Goal: Information Seeking & Learning: Find specific page/section

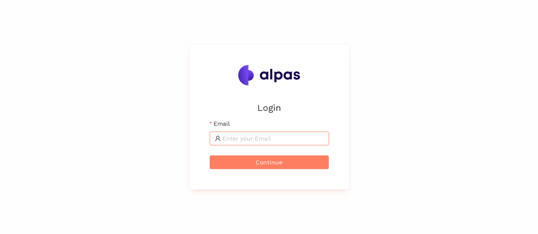
click at [245, 134] on input "Email" at bounding box center [272, 138] width 101 height 9
type input "karina.stival@landisgyr.com"
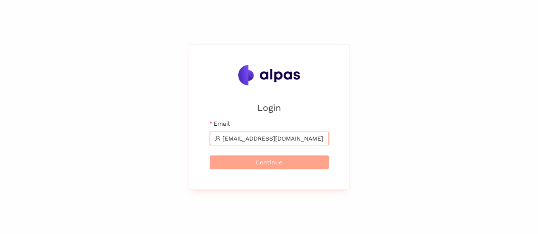
click at [253, 160] on button "Continue" at bounding box center [269, 163] width 119 height 14
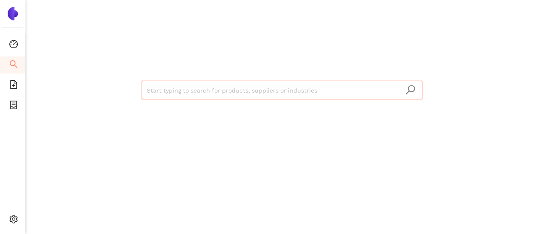
click at [206, 93] on input "search" at bounding box center [282, 90] width 270 height 19
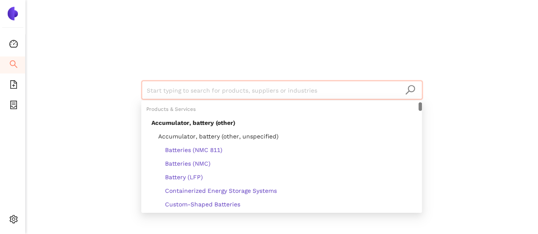
type input "s"
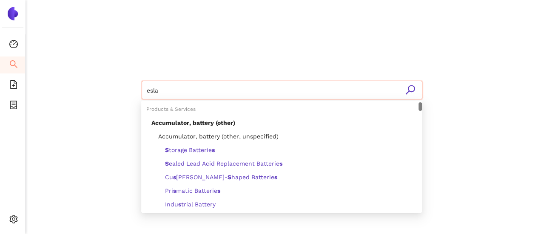
type input "eslam"
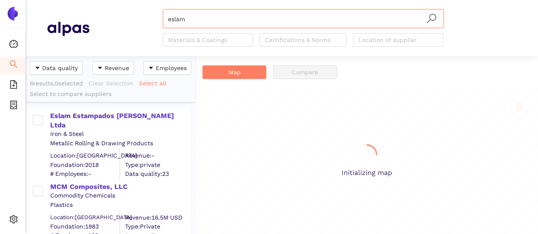
scroll to position [172, 163]
click at [137, 118] on div "Eslam Estampados [PERSON_NAME] Ltda" at bounding box center [119, 120] width 139 height 19
click at [135, 114] on div "Eslam Estampados [PERSON_NAME] Ltda" at bounding box center [119, 120] width 139 height 19
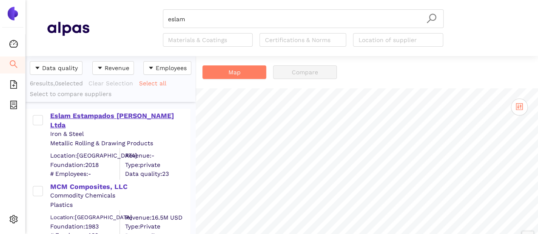
click at [152, 114] on div "Eslam Estampados [PERSON_NAME] Ltda" at bounding box center [119, 120] width 139 height 19
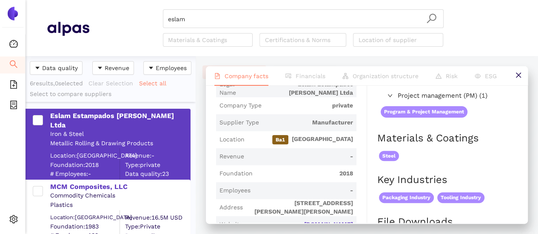
scroll to position [170, 0]
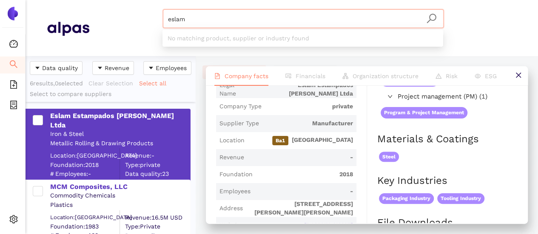
drag, startPoint x: 205, startPoint y: 16, endPoint x: 154, endPoint y: 5, distance: 52.2
click at [154, 5] on header "eslam Materials & Coatings Certifications & Norms Location of supplier" at bounding box center [282, 28] width 512 height 56
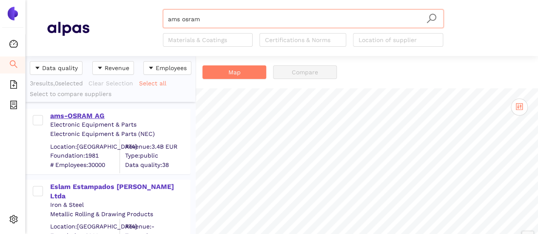
click at [88, 117] on div "ams-OSRAM AG" at bounding box center [119, 115] width 139 height 9
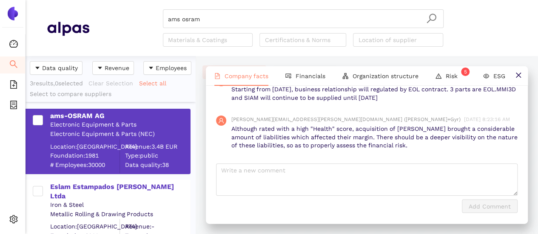
scroll to position [424, 0]
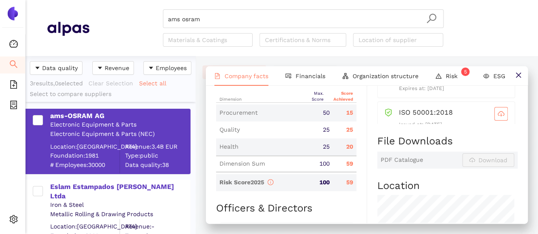
drag, startPoint x: 179, startPoint y: 8, endPoint x: 165, endPoint y: 6, distance: 13.2
click at [166, 6] on header "ams osram Materials & Coatings Certifications & Norms Location of supplier" at bounding box center [282, 28] width 512 height 56
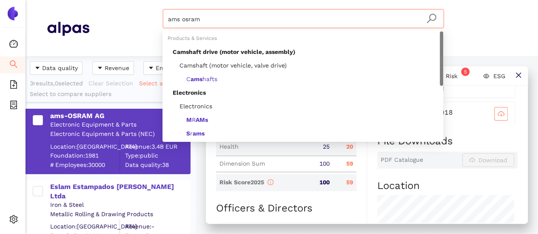
paste input "ESLAM ESTAMPADOS [PERSON_NAME] LTDA"
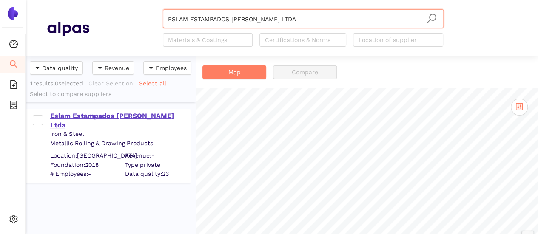
click at [120, 116] on div "Eslam Estampados [PERSON_NAME] Ltda" at bounding box center [119, 120] width 139 height 19
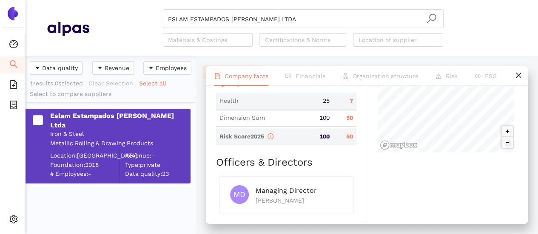
scroll to position [468, 0]
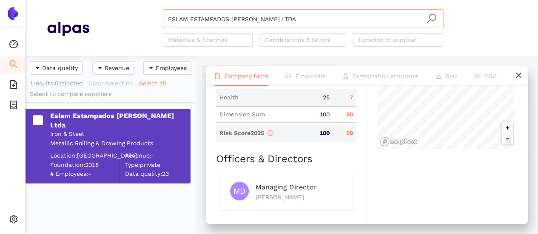
click at [279, 25] on input "ESLAM ESTAMPADOS [PERSON_NAME] LTDA" at bounding box center [303, 19] width 270 height 19
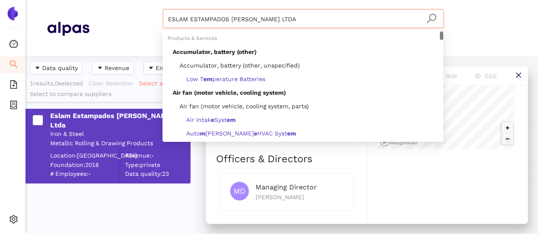
click at [316, 17] on input "ESLAM ESTAMPADOS [PERSON_NAME] LTDA" at bounding box center [303, 19] width 270 height 19
click at [314, 18] on input "ESLAM ESTAMPADOS [PERSON_NAME] LTDA" at bounding box center [303, 19] width 270 height 19
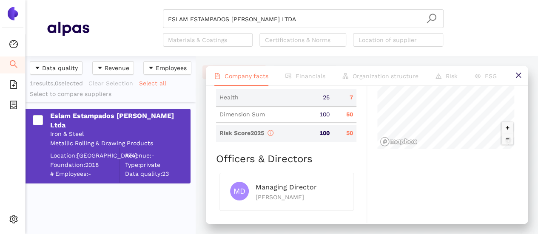
drag, startPoint x: 167, startPoint y: 18, endPoint x: 338, endPoint y: 6, distance: 172.1
click at [338, 6] on header "ESLAM ESTAMPADOS [PERSON_NAME] LTDA Materials & Coatings Certifications & Norms…" at bounding box center [282, 28] width 512 height 56
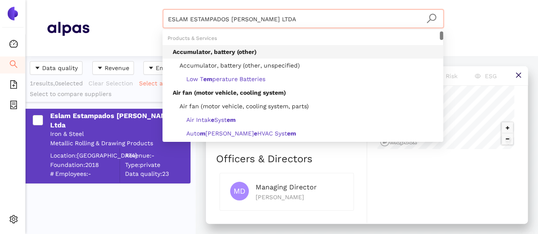
drag, startPoint x: 284, startPoint y: 23, endPoint x: 154, endPoint y: 17, distance: 129.8
click at [154, 17] on div "ESLAM ESTAMPADOS [PERSON_NAME] LTDA Materials & Coatings Certifications & Norms…" at bounding box center [302, 27] width 427 height 37
paste input "CLAYENS [PERSON_NAME]"
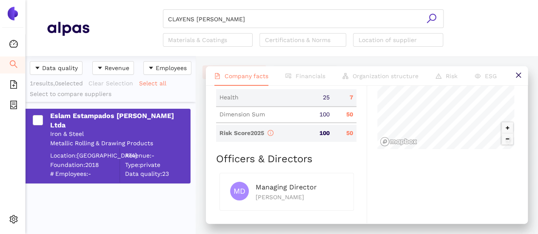
click at [432, 17] on icon "search" at bounding box center [431, 18] width 11 height 11
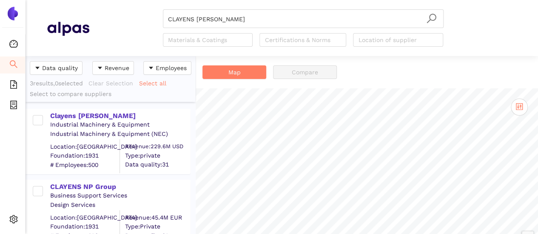
drag, startPoint x: 105, startPoint y: 114, endPoint x: 174, endPoint y: 149, distance: 77.9
click at [105, 114] on div "Clayens [PERSON_NAME]" at bounding box center [119, 115] width 139 height 9
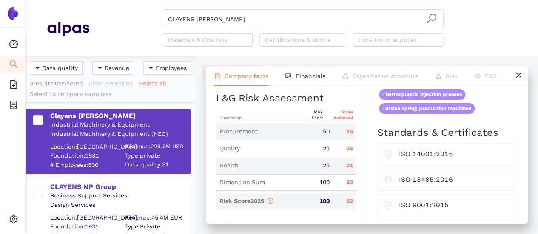
scroll to position [425, 0]
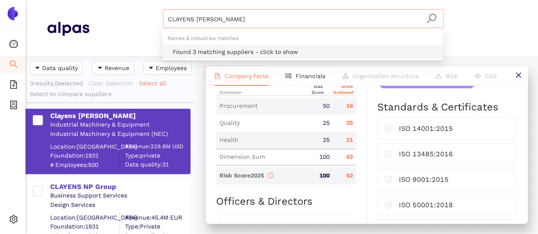
drag, startPoint x: 167, startPoint y: 16, endPoint x: 245, endPoint y: 20, distance: 78.4
click at [245, 20] on div "CLAYENS [PERSON_NAME]" at bounding box center [303, 18] width 281 height 19
drag, startPoint x: 245, startPoint y: 21, endPoint x: 136, endPoint y: 28, distance: 109.0
click at [131, 24] on div "CLAYENS [PERSON_NAME] Materials & Coatings Certifications & Norms Location of s…" at bounding box center [302, 27] width 427 height 37
paste input "STMicroelectronics N.V."
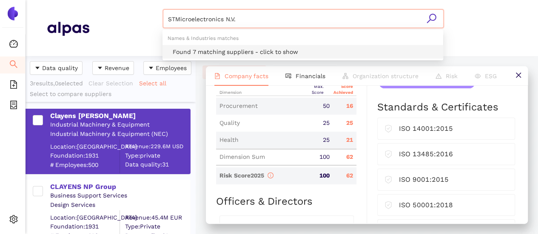
drag, startPoint x: 185, startPoint y: 21, endPoint x: 284, endPoint y: 13, distance: 99.8
click at [284, 13] on input "STMicroelectronics N.V." at bounding box center [303, 19] width 270 height 19
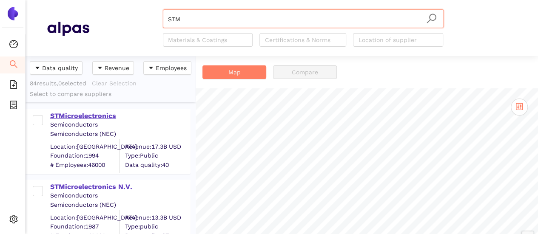
click at [102, 116] on div "STMicroelectronics" at bounding box center [119, 115] width 139 height 9
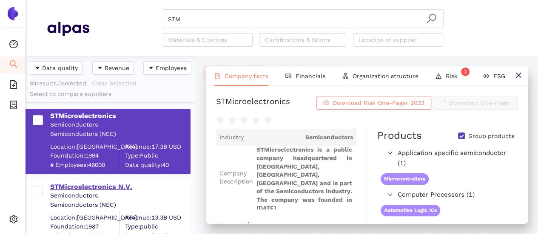
click at [122, 184] on div "STMicroelectronics N.V." at bounding box center [119, 186] width 139 height 9
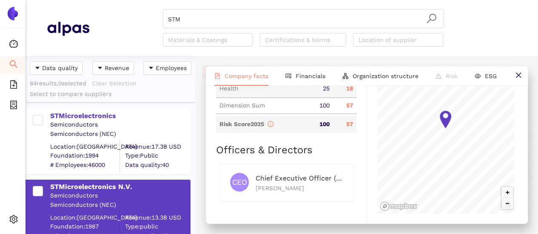
scroll to position [510, 0]
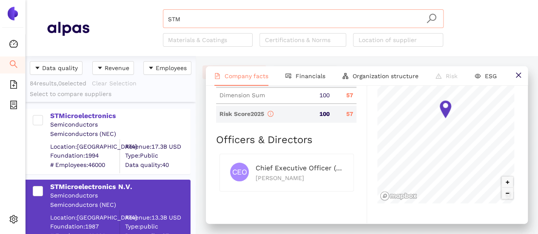
click at [188, 19] on input "STM" at bounding box center [303, 19] width 270 height 19
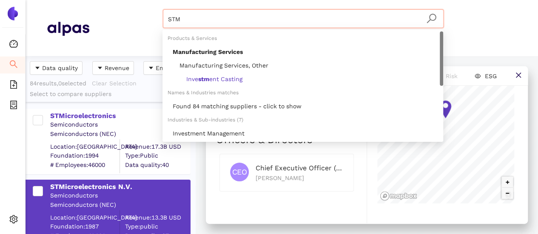
drag, startPoint x: 186, startPoint y: 17, endPoint x: 141, endPoint y: 14, distance: 45.2
click at [141, 14] on div "STM Materials & Coatings Certifications & Norms Location of supplier" at bounding box center [302, 27] width 427 height 37
paste input "MGE Medições Elétricas Ltda"
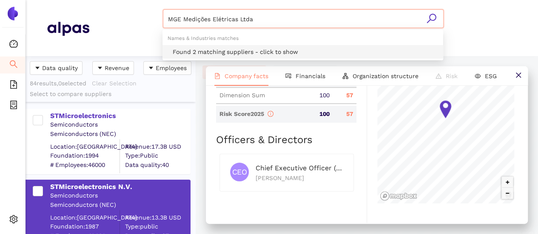
type input "MGE Medições Elétricas Ltda"
click at [431, 20] on icon "search" at bounding box center [430, 18] width 9 height 9
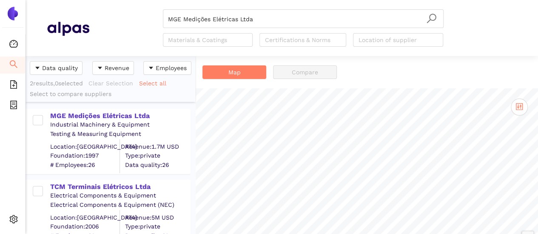
drag, startPoint x: 113, startPoint y: 113, endPoint x: 192, endPoint y: 163, distance: 93.3
click at [113, 113] on div "MGE Medições Elétricas Ltda" at bounding box center [119, 115] width 139 height 9
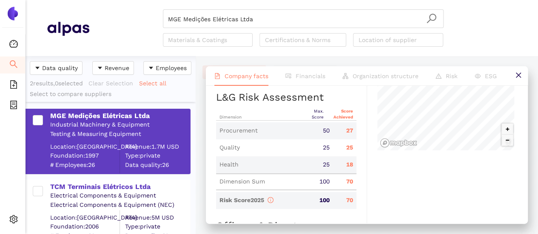
scroll to position [468, 0]
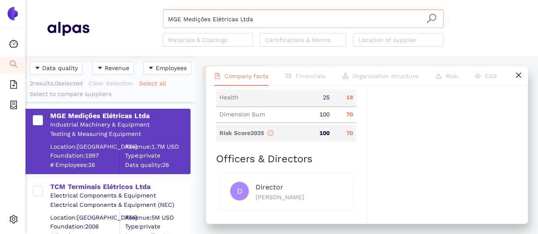
drag, startPoint x: 244, startPoint y: 18, endPoint x: 265, endPoint y: 14, distance: 21.2
click at [244, 20] on input "MGE Medições Elétricas Ltda" at bounding box center [303, 19] width 270 height 19
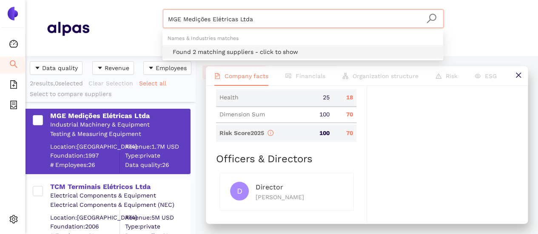
drag, startPoint x: 269, startPoint y: 12, endPoint x: 131, endPoint y: 23, distance: 137.7
click at [133, 22] on div "MGE Medições Elétricas Ltda Materials & Coatings Certifications & Norms Locatio…" at bounding box center [302, 27] width 427 height 37
paste input "search"
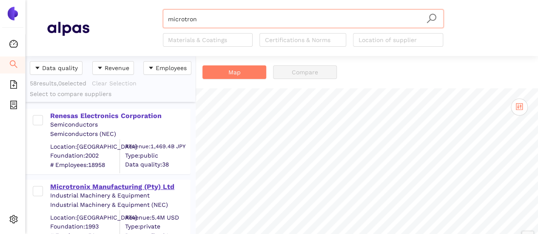
type input "microtron"
click at [116, 186] on div "Microtronix Manufacturing (Pty) Ltd" at bounding box center [119, 186] width 139 height 9
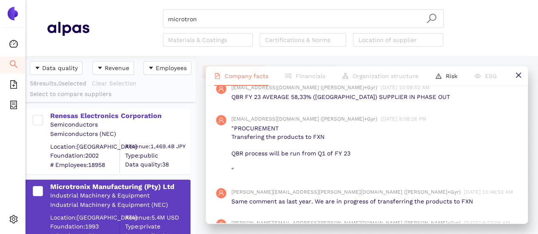
scroll to position [808, 0]
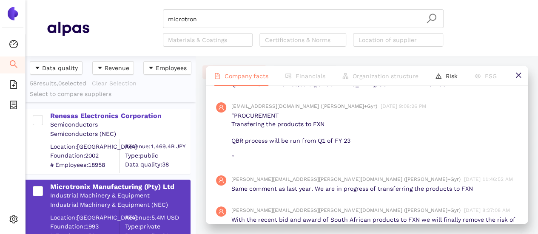
drag, startPoint x: 233, startPoint y: 169, endPoint x: 324, endPoint y: 173, distance: 91.1
click at [317, 162] on p ""PROCUREMENT Transfering the products to FXN QBR process will be run from Q1 of…" at bounding box center [374, 137] width 286 height 50
click at [324, 162] on p ""PROCUREMENT Transfering the products to FXN QBR process will be run from Q1 of…" at bounding box center [374, 137] width 286 height 50
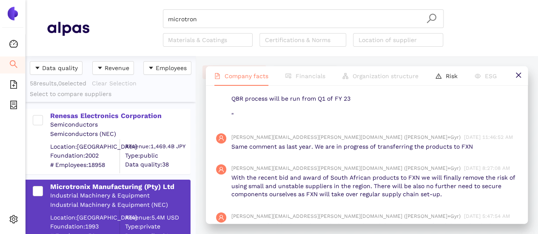
scroll to position [893, 0]
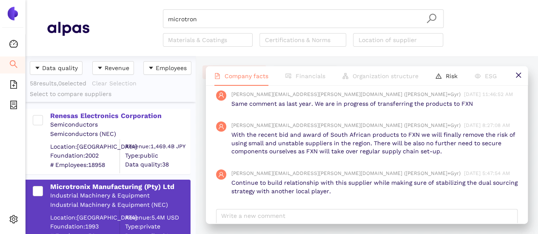
drag, startPoint x: 230, startPoint y: 93, endPoint x: 352, endPoint y: 95, distance: 122.0
click at [352, 84] on div "[PERSON_NAME][EMAIL_ADDRESS][DOMAIN_NAME] ([PERSON_NAME]+Gyr) [DATE] 9:08:26 PM…" at bounding box center [366, 47] width 301 height 73
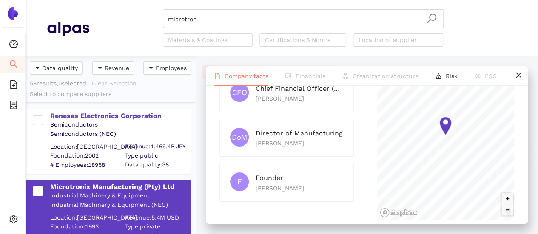
scroll to position [425, 0]
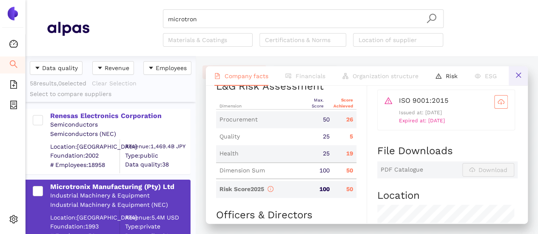
click at [517, 77] on icon "close" at bounding box center [518, 75] width 7 height 7
